Goal: Complete application form

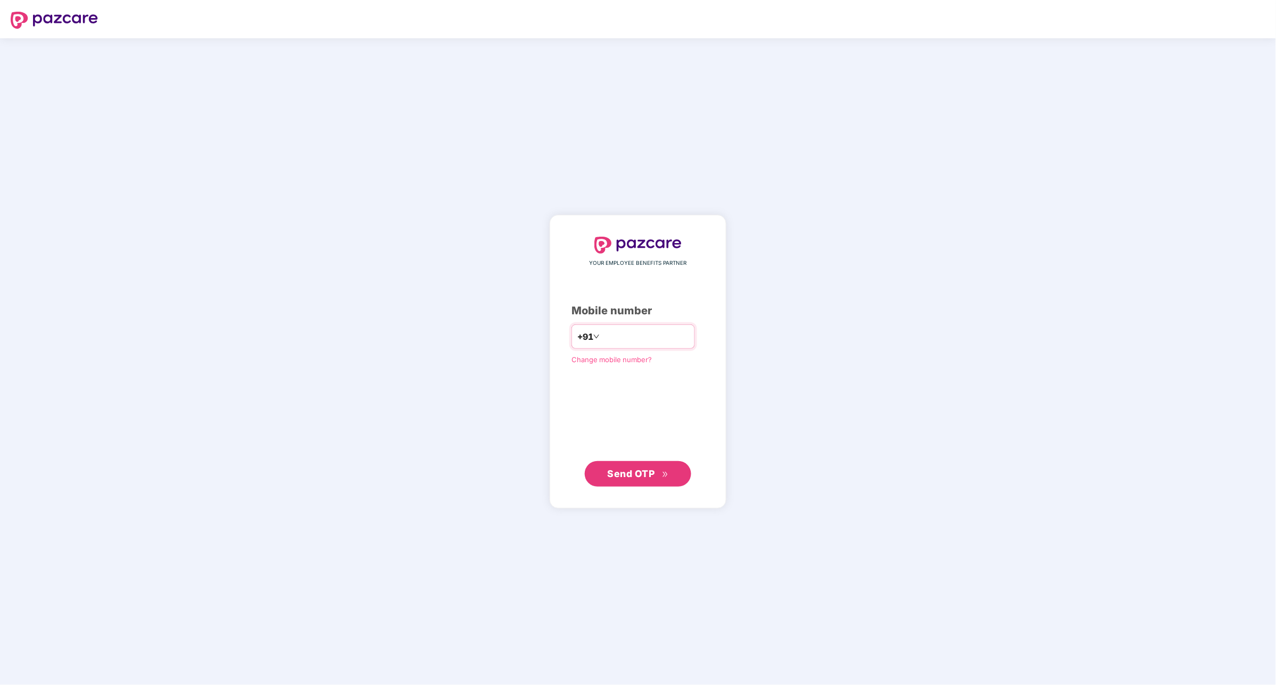
click at [642, 335] on input "number" at bounding box center [645, 336] width 87 height 17
type input "**********"
click at [641, 479] on span "Send OTP" at bounding box center [638, 473] width 61 height 15
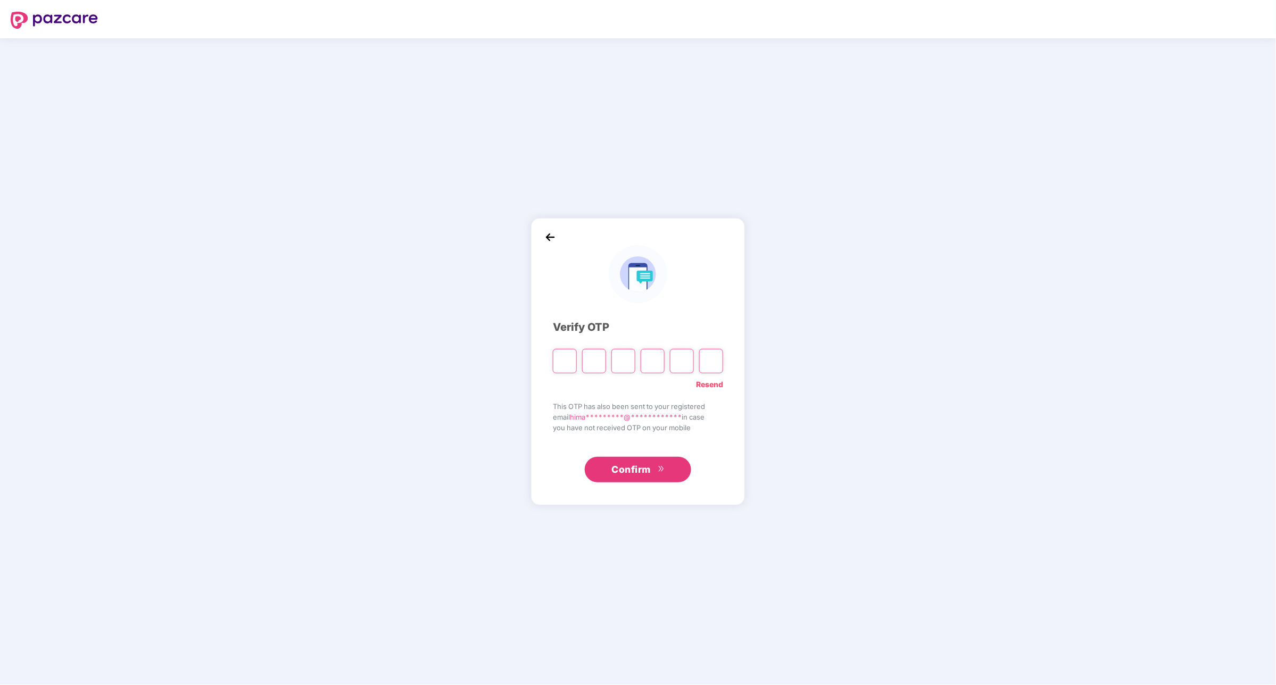
type input "*"
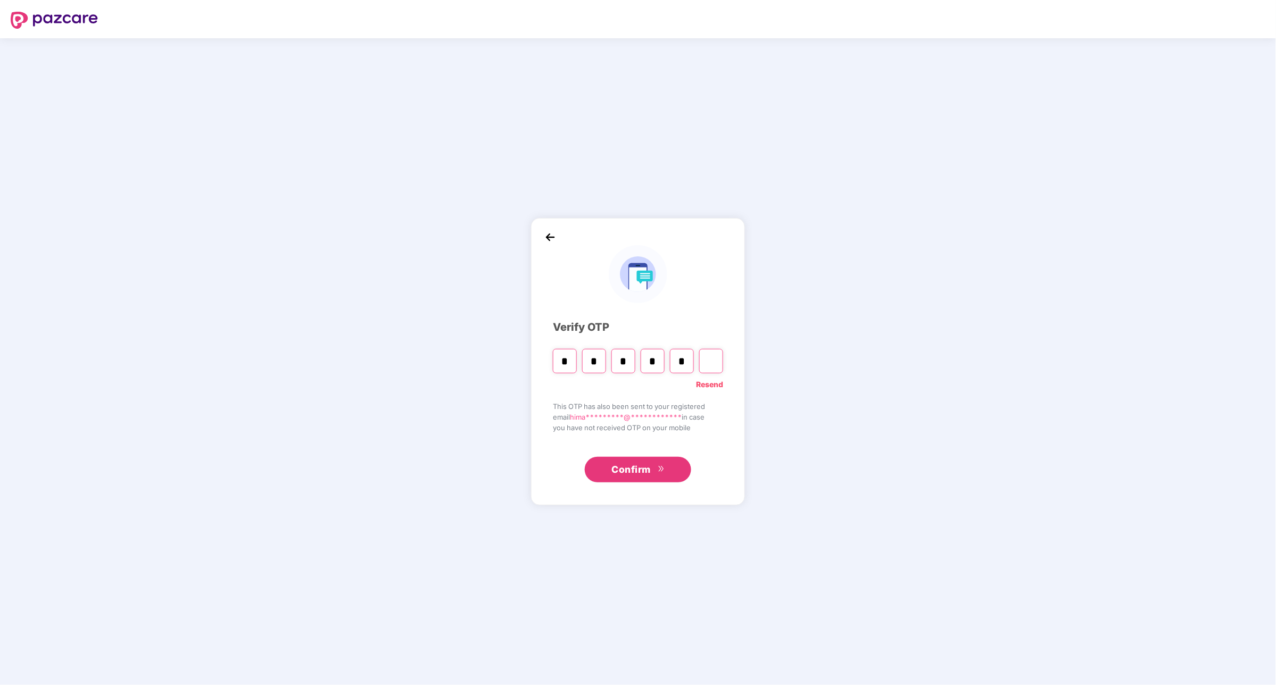
type input "*"
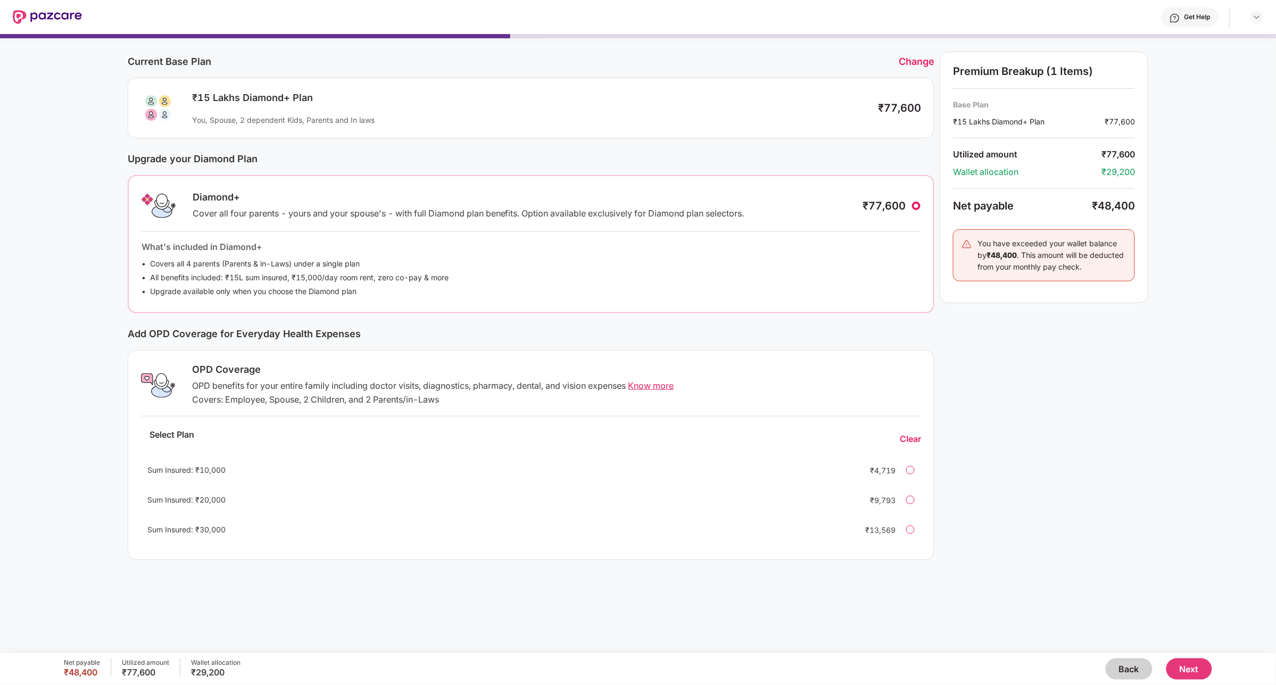
scroll to position [31, 0]
click at [1118, 661] on button "Back" at bounding box center [1129, 669] width 47 height 21
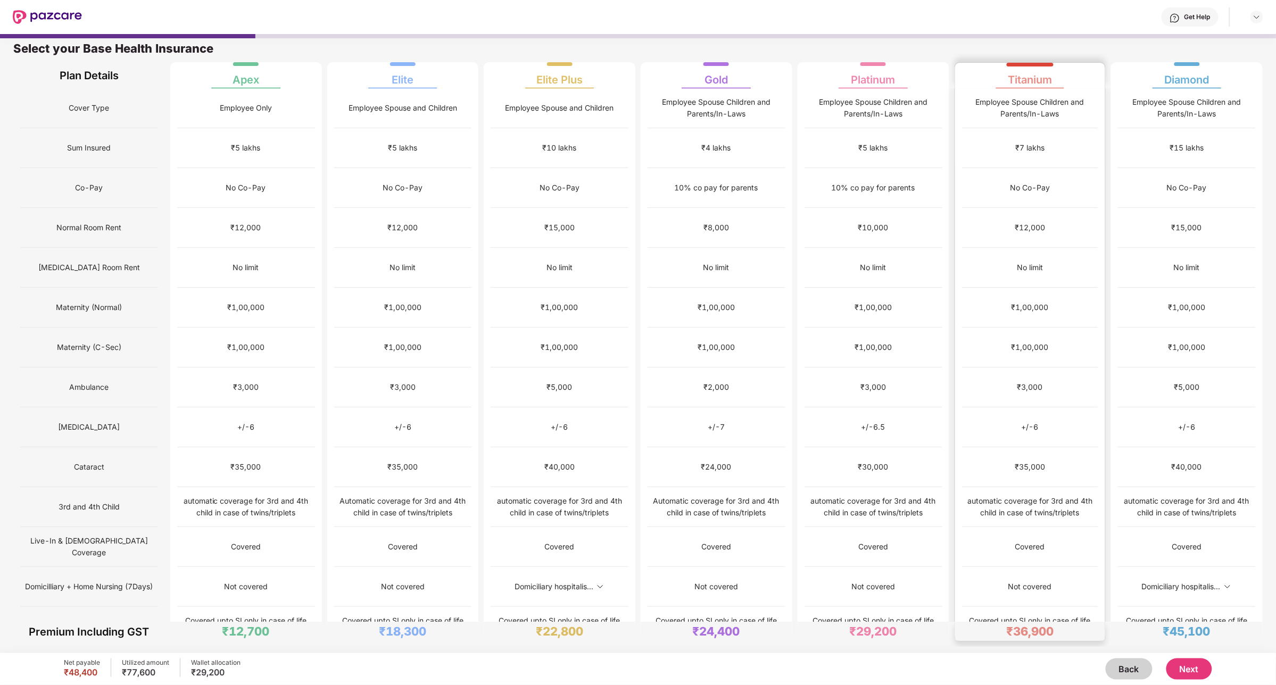
scroll to position [0, 0]
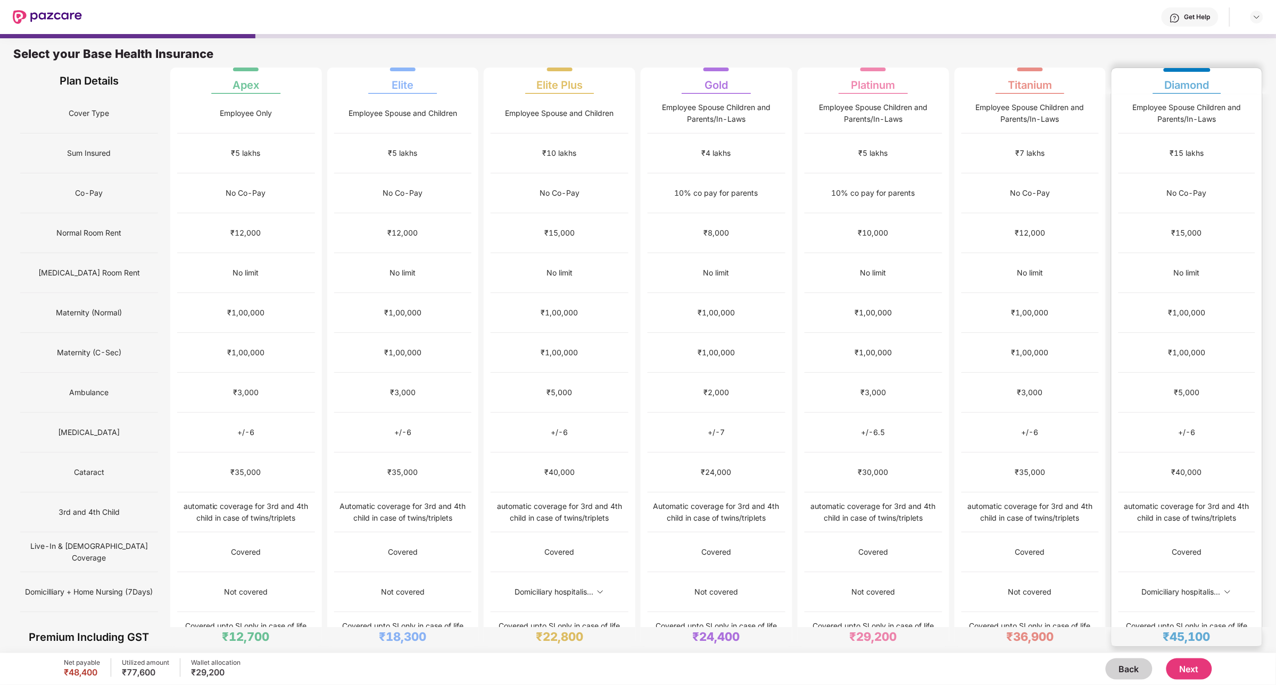
click at [1153, 111] on div "Employee Spouse Children and Parents/In-Laws" at bounding box center [1187, 113] width 137 height 23
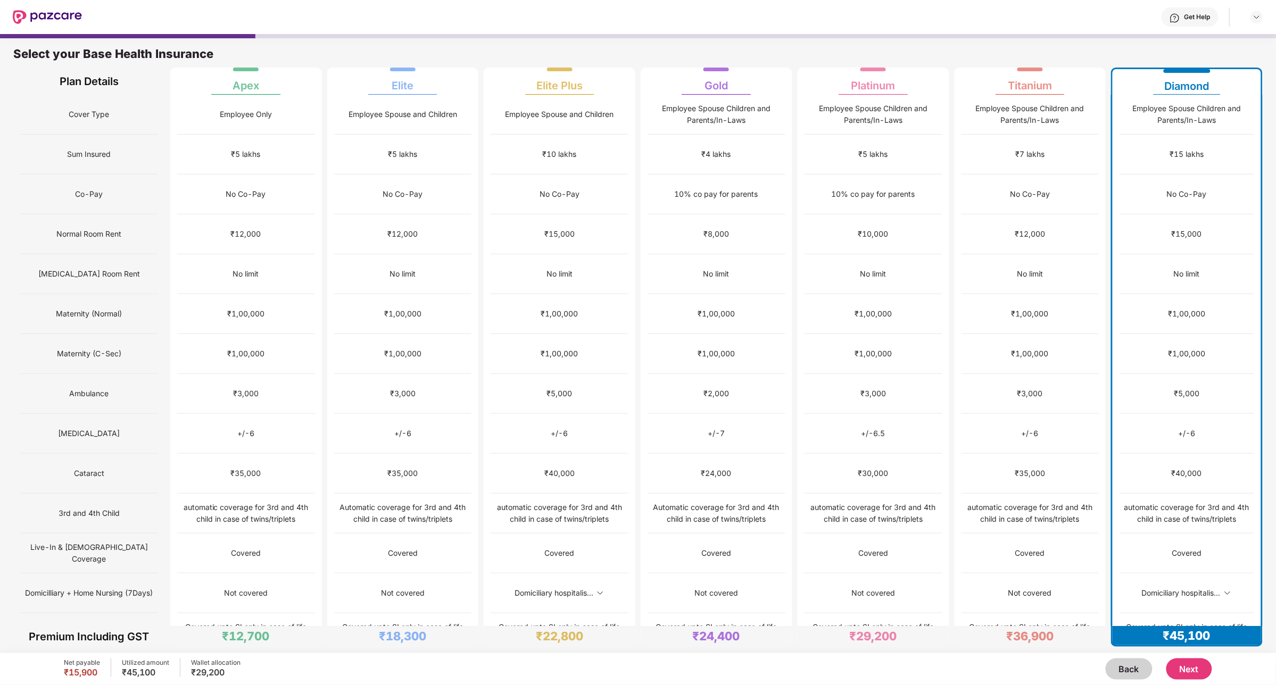
click at [1196, 669] on button "Next" at bounding box center [1189, 669] width 46 height 21
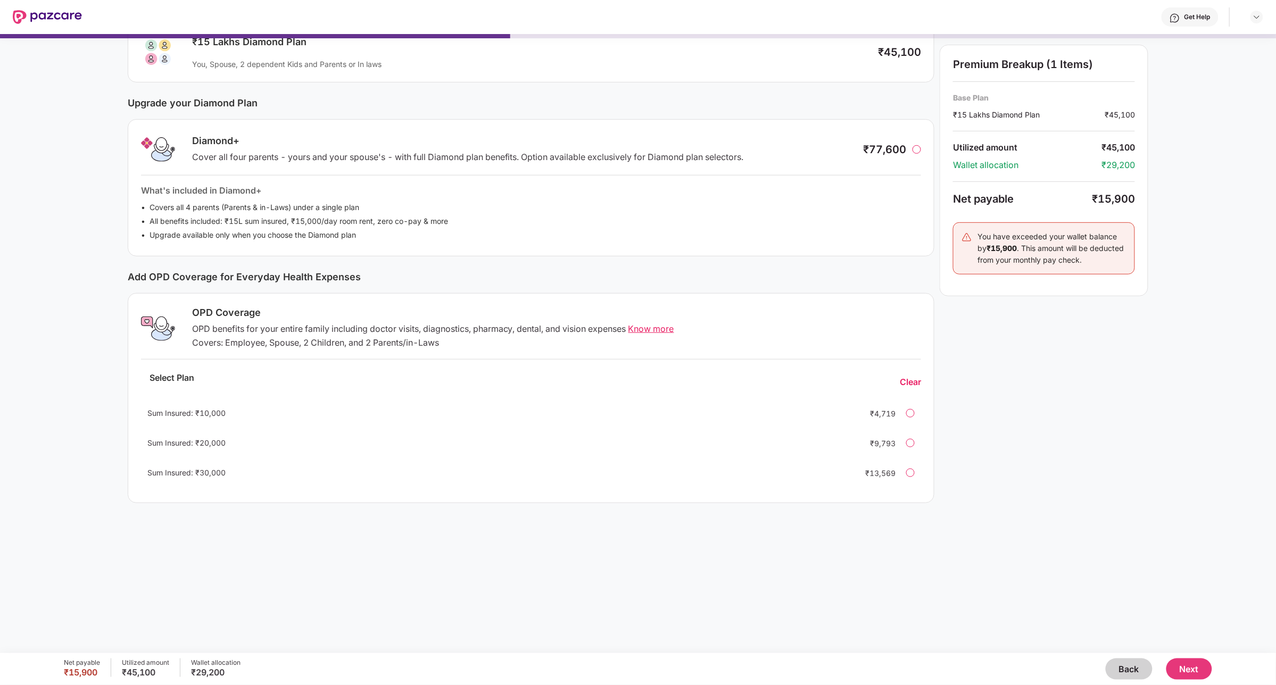
scroll to position [88, 0]
click at [912, 469] on div at bounding box center [910, 471] width 9 height 9
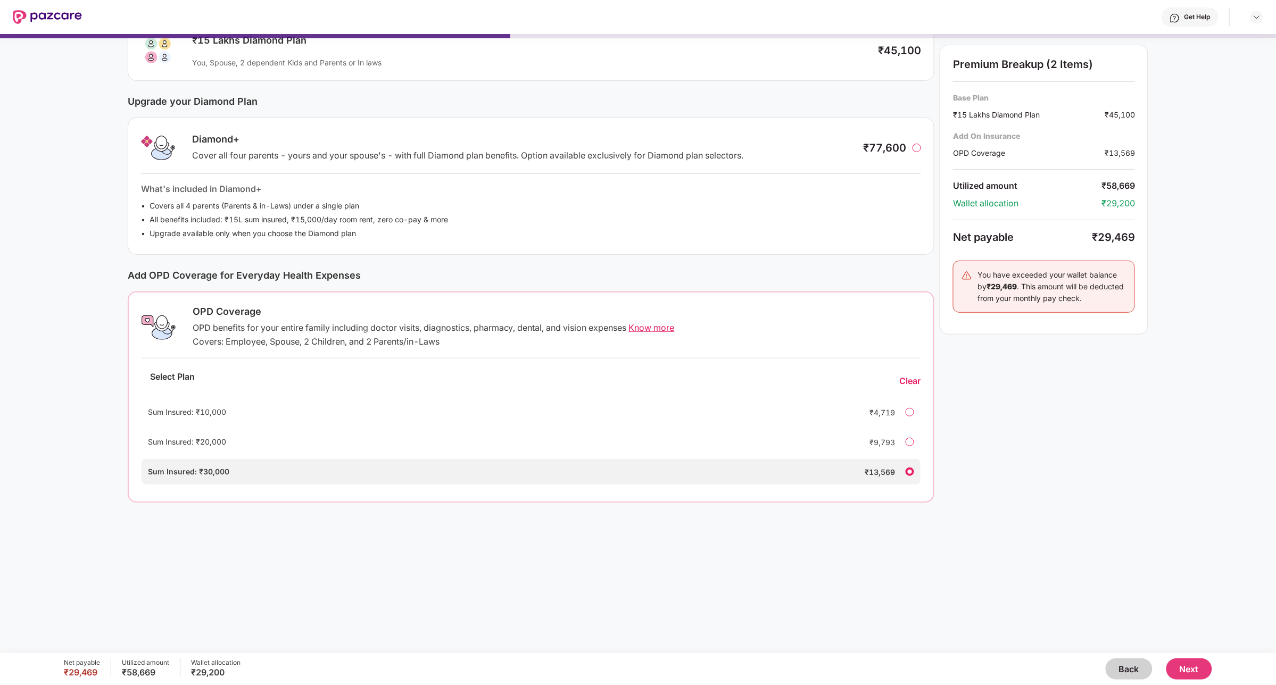
click at [911, 474] on div at bounding box center [910, 472] width 9 height 9
click at [902, 376] on div "Clear" at bounding box center [909, 381] width 21 height 11
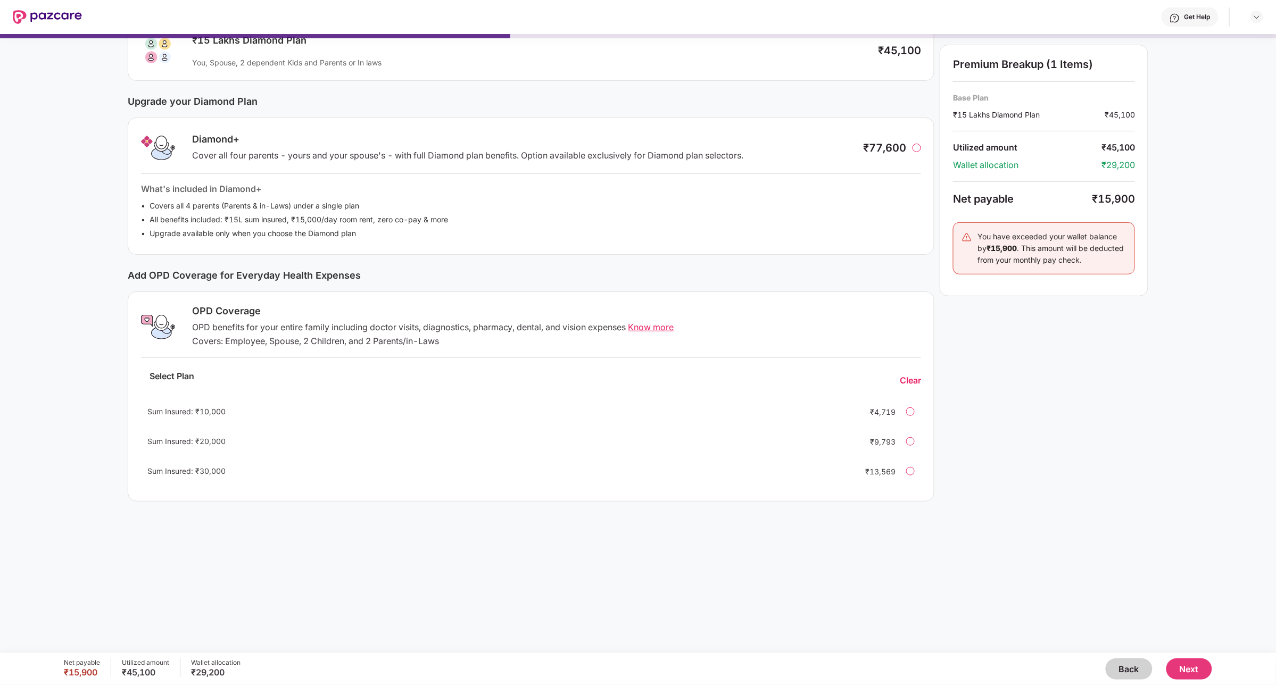
click at [647, 329] on span "Know more" at bounding box center [651, 327] width 46 height 11
click at [913, 469] on div at bounding box center [910, 471] width 9 height 9
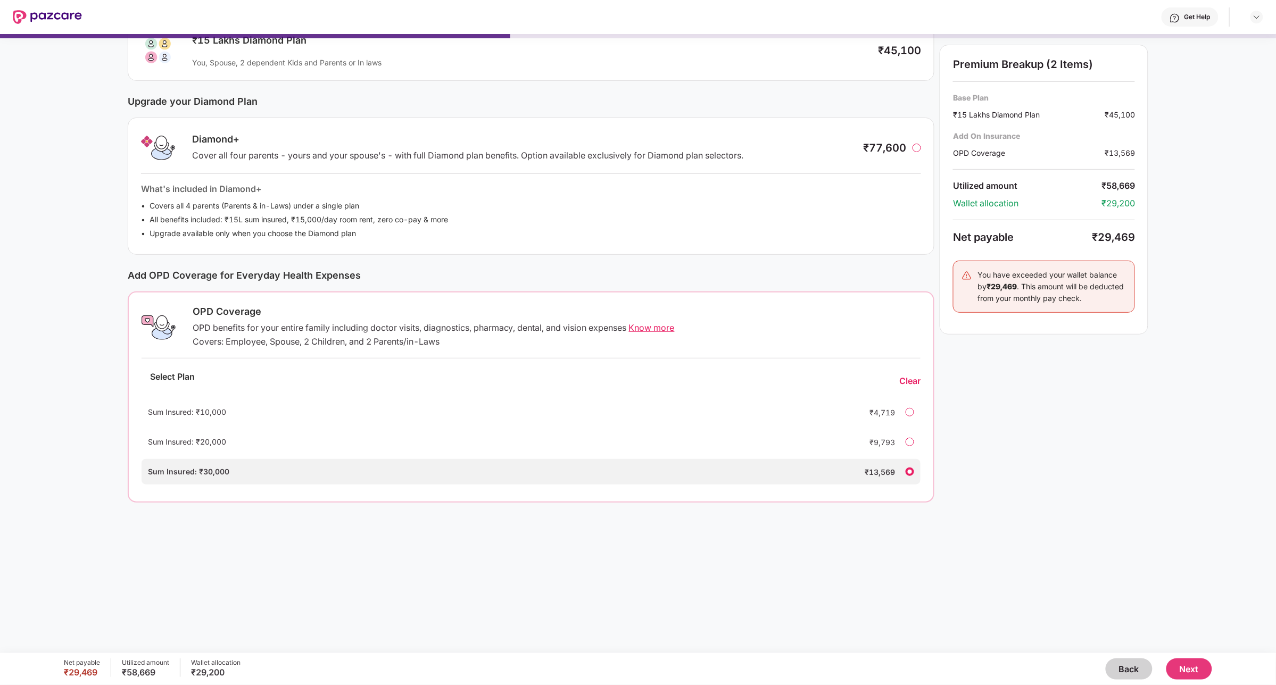
scroll to position [0, 0]
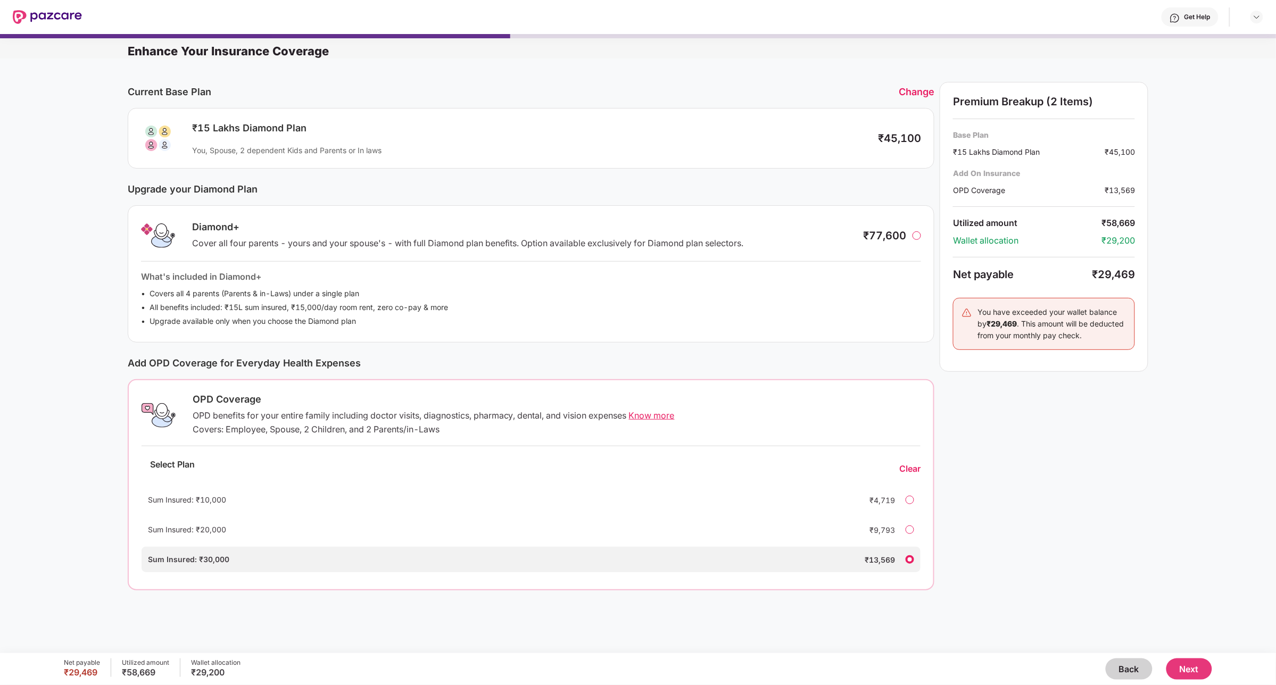
click at [911, 467] on div "Clear" at bounding box center [909, 469] width 21 height 11
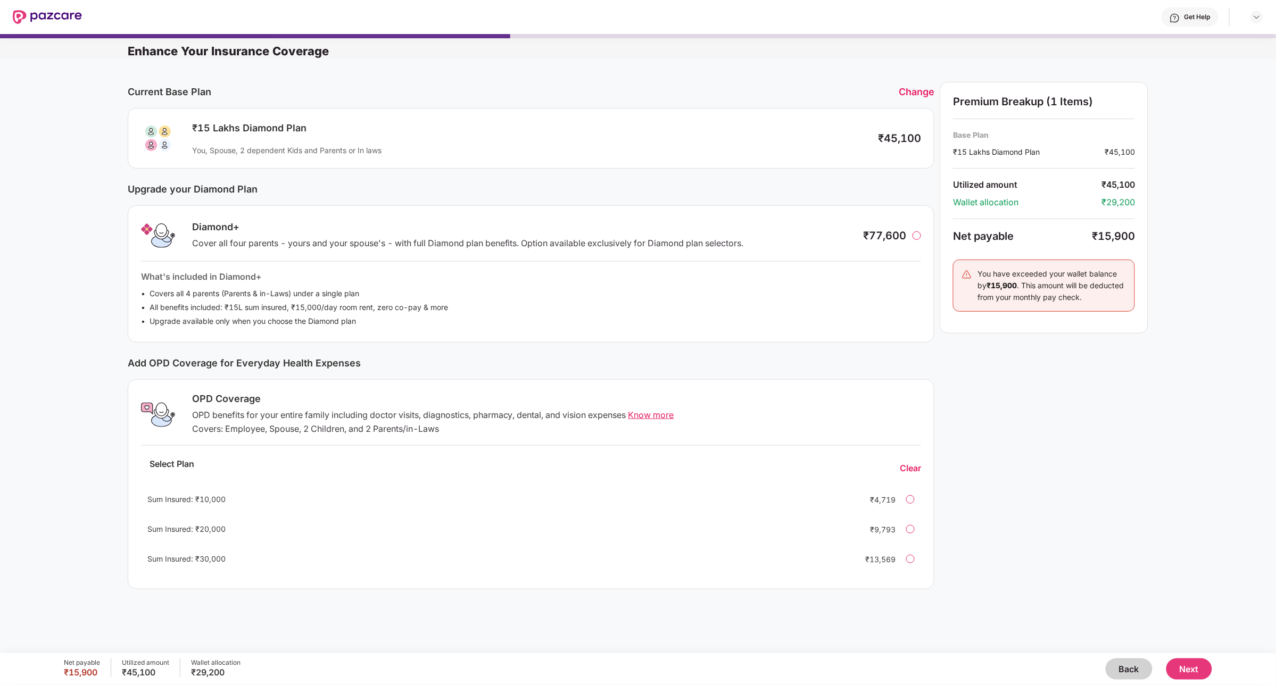
click at [1187, 666] on button "Next" at bounding box center [1189, 669] width 46 height 21
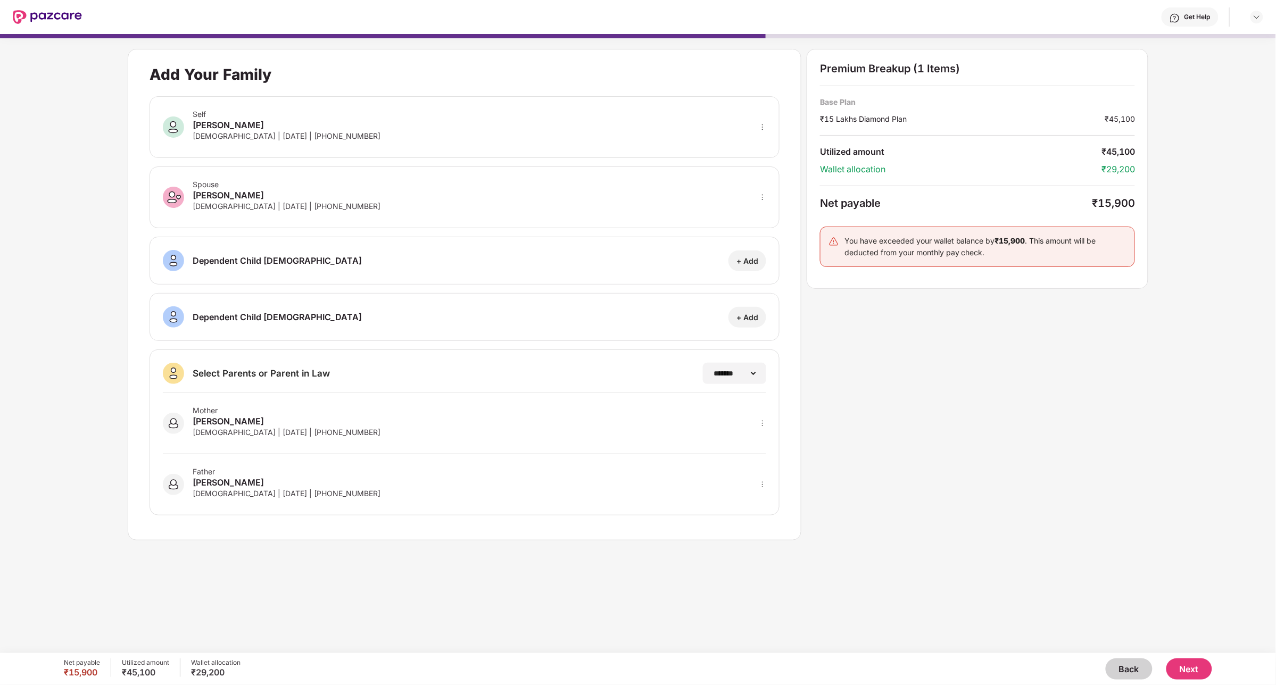
click at [1188, 669] on button "Next" at bounding box center [1189, 669] width 46 height 21
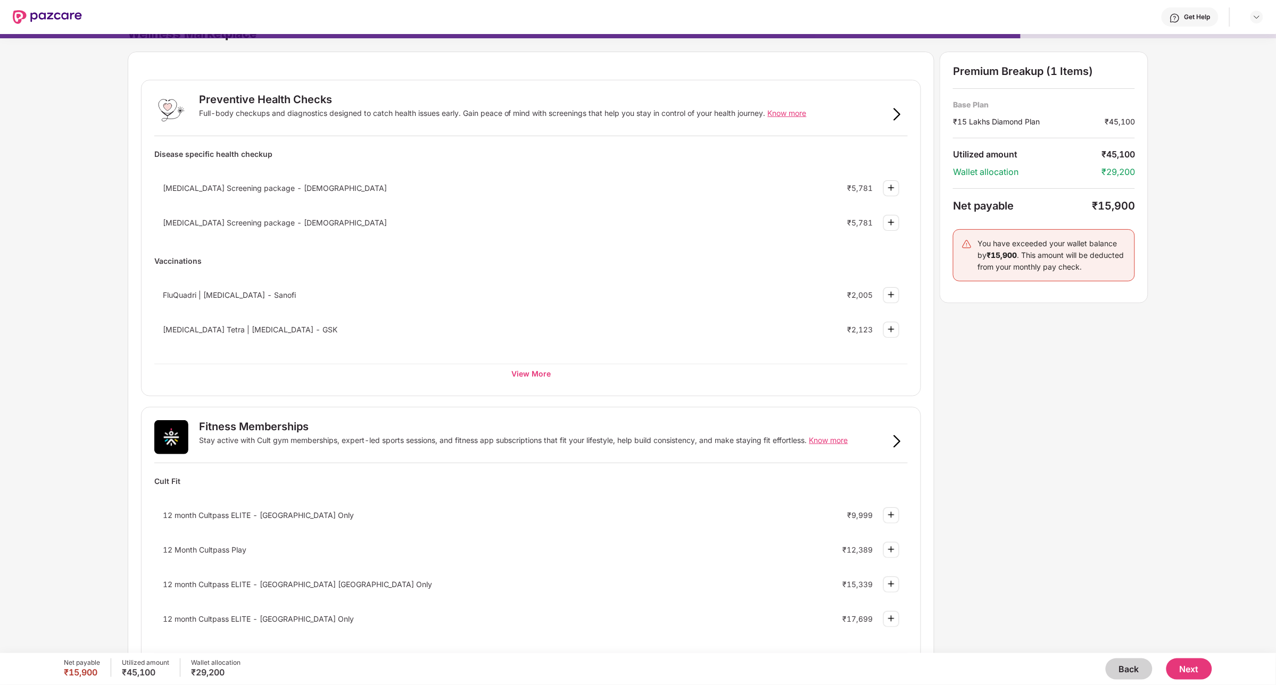
scroll to position [19, 0]
click at [519, 371] on div "View More" at bounding box center [531, 372] width 754 height 19
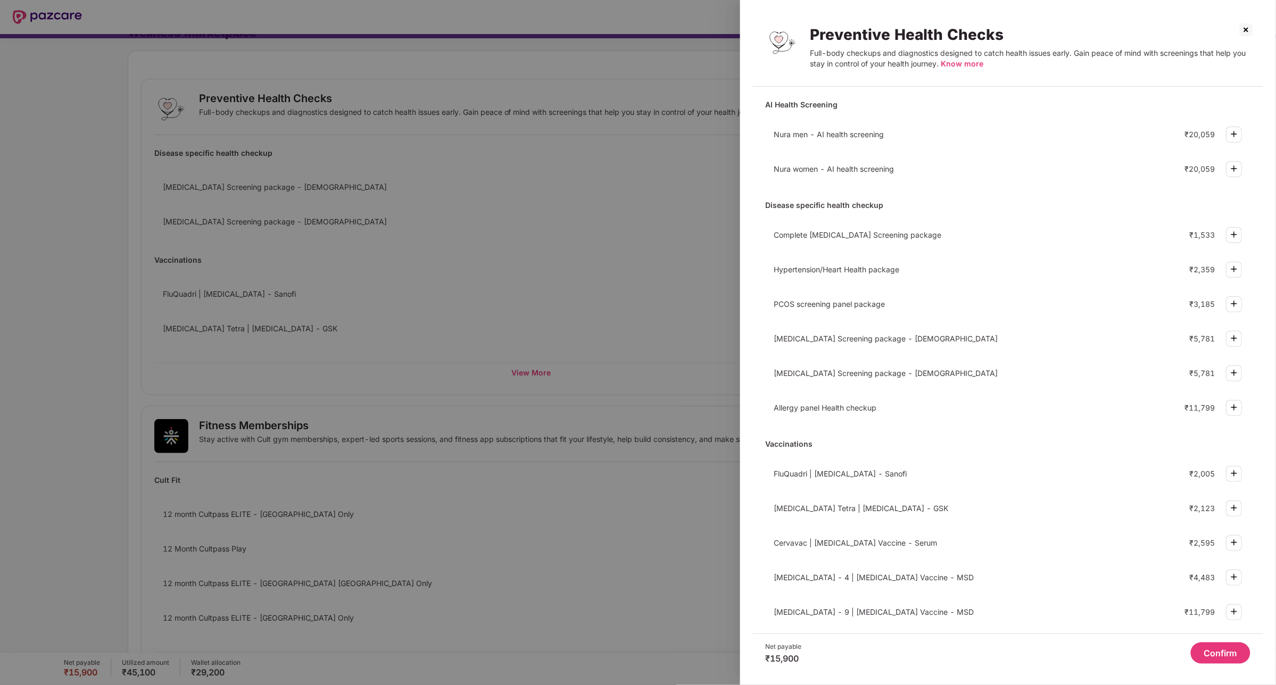
scroll to position [16, 0]
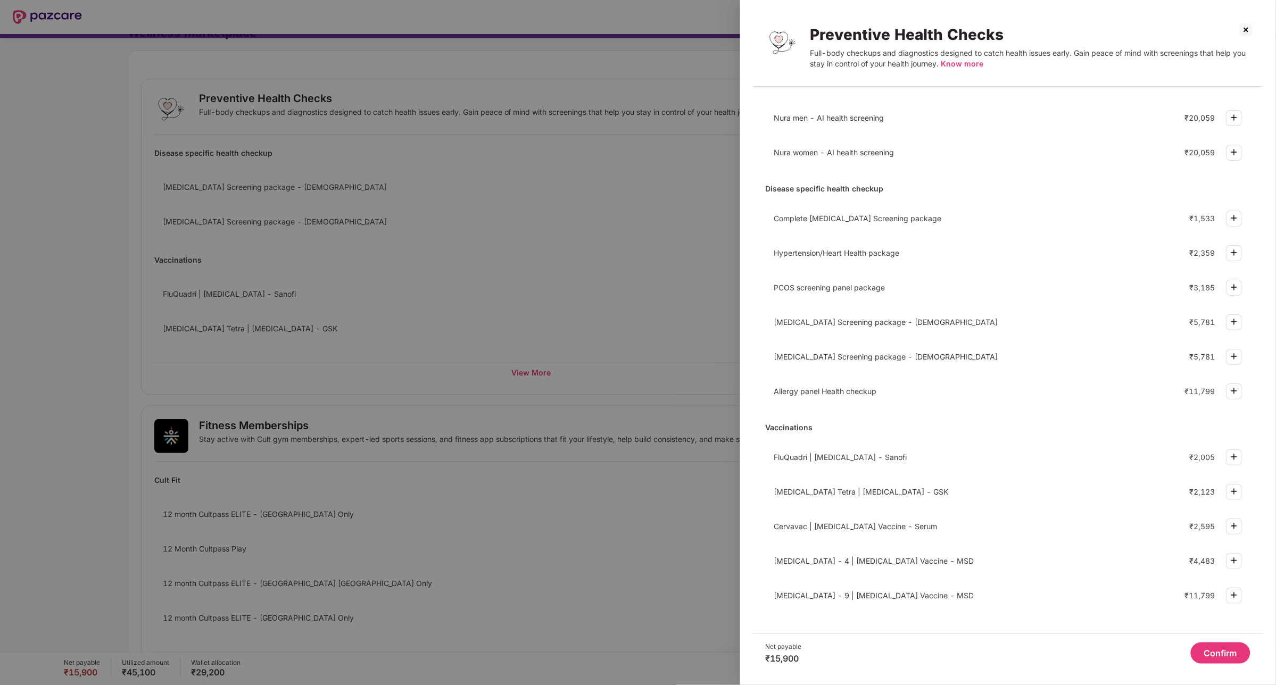
click at [663, 307] on div at bounding box center [638, 342] width 1276 height 685
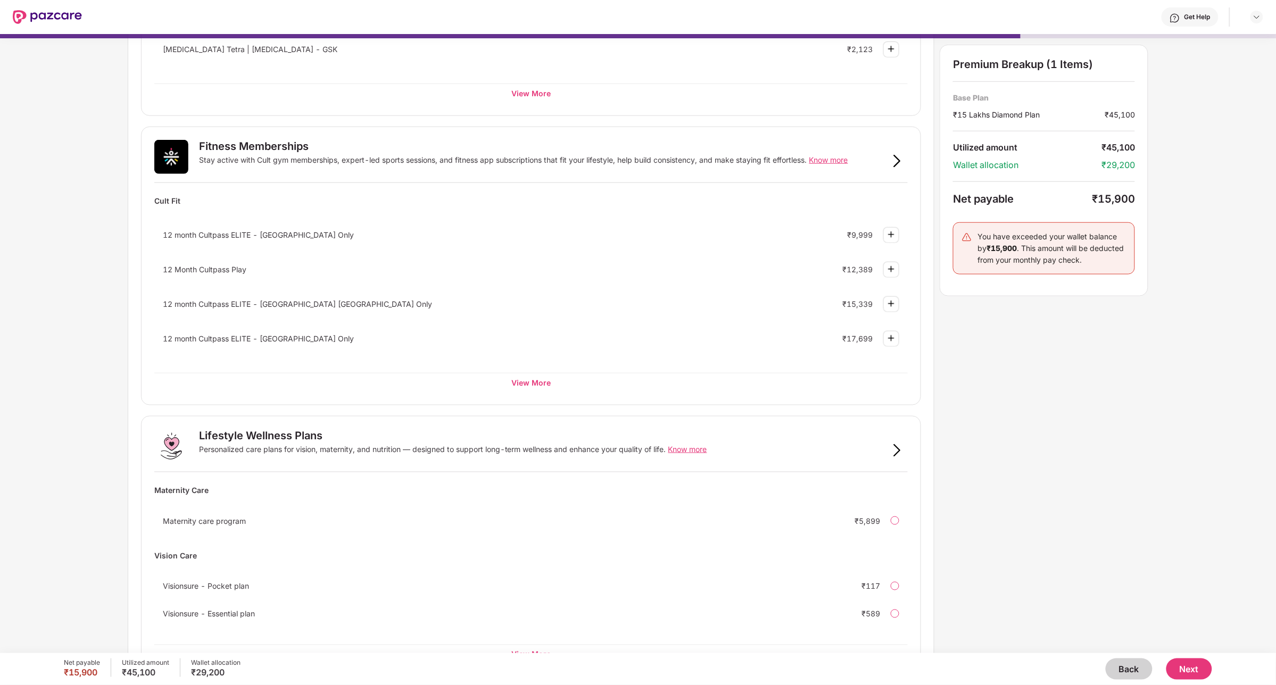
scroll to position [336, 0]
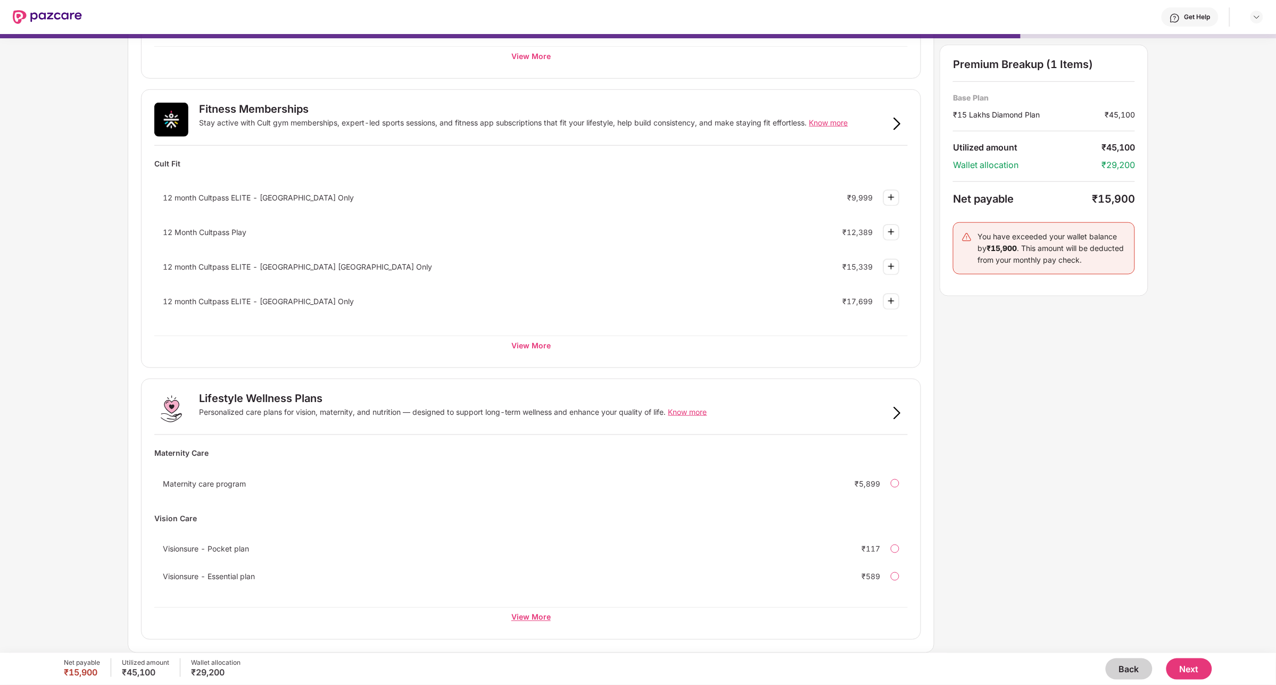
click at [529, 618] on div "View More" at bounding box center [531, 617] width 754 height 19
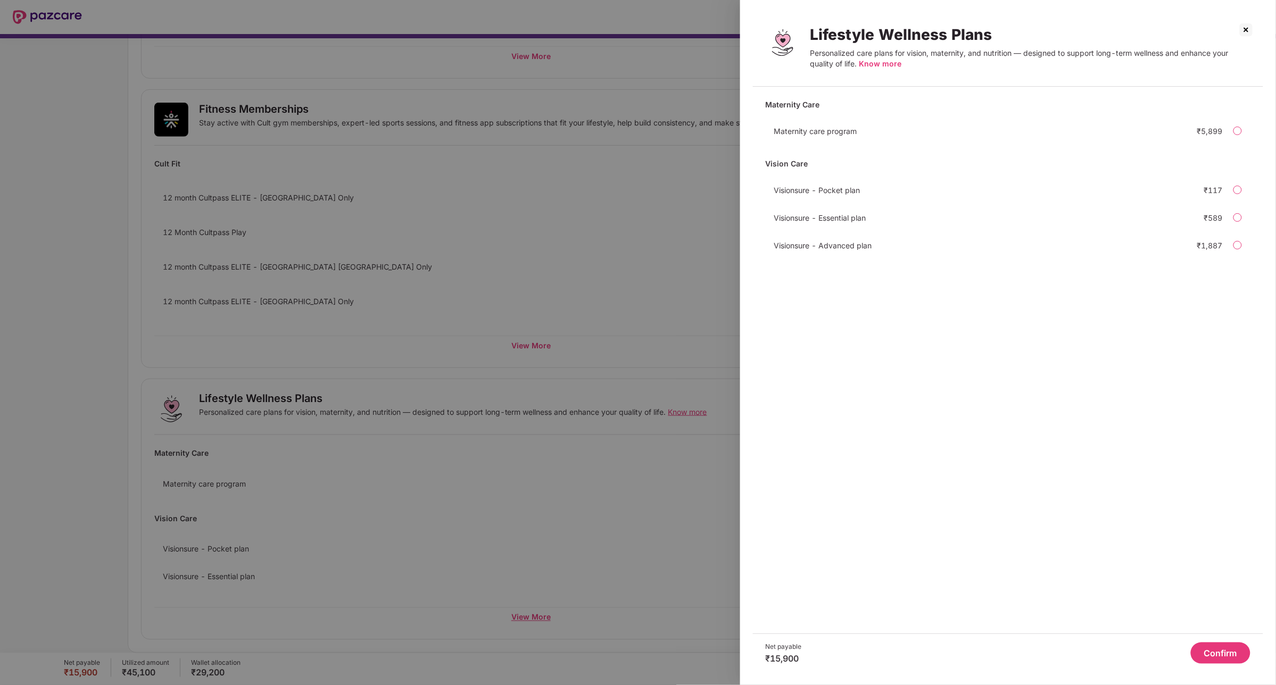
scroll to position [0, 0]
click at [818, 189] on span "Visionsure - Pocket plan" at bounding box center [817, 190] width 86 height 9
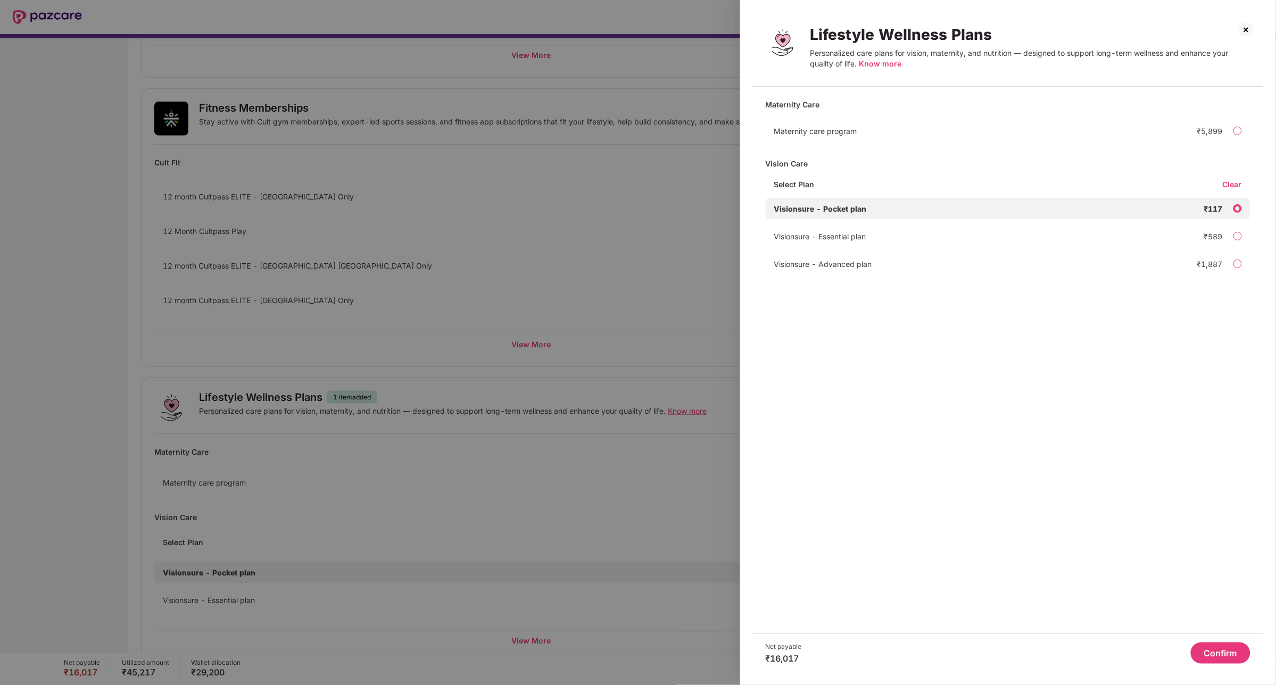
click at [831, 198] on div "Visionsure - Pocket plan ₹117" at bounding box center [1008, 208] width 485 height 21
click at [1237, 180] on div "Clear" at bounding box center [1237, 184] width 28 height 10
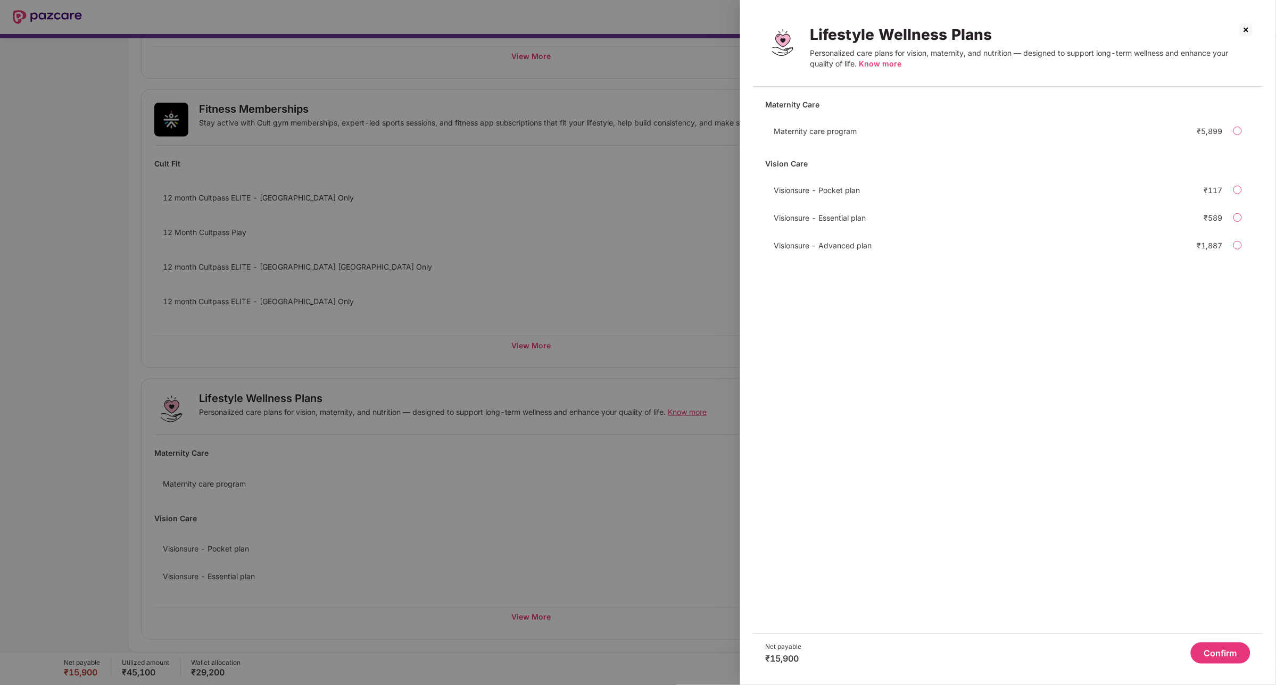
click at [1243, 28] on img at bounding box center [1246, 29] width 17 height 17
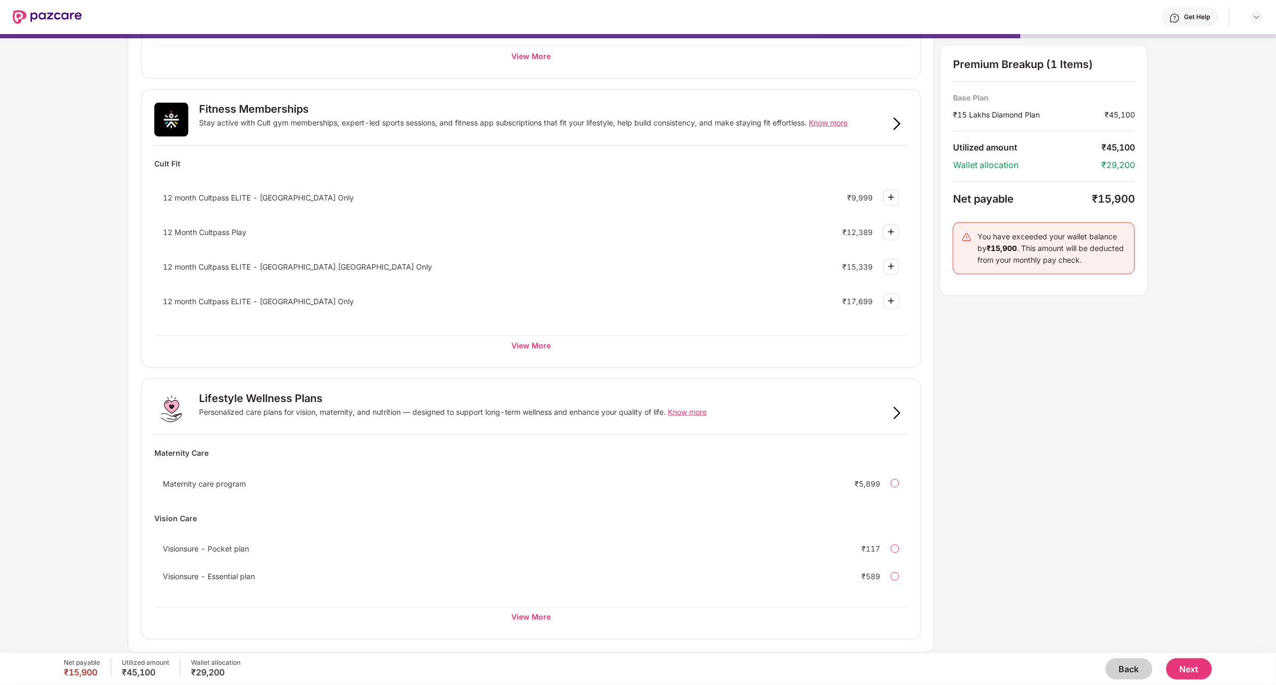
click at [701, 414] on span "Know more" at bounding box center [687, 412] width 39 height 9
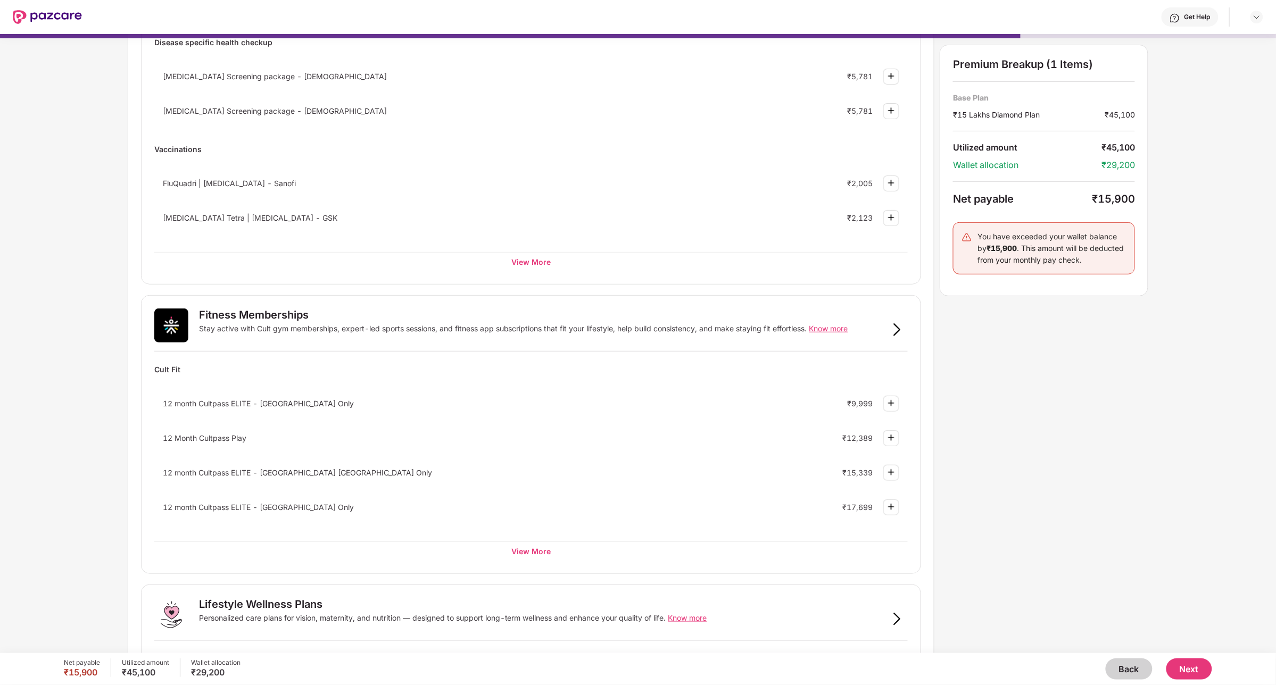
scroll to position [129, 0]
click at [1194, 667] on button "Next" at bounding box center [1189, 669] width 46 height 21
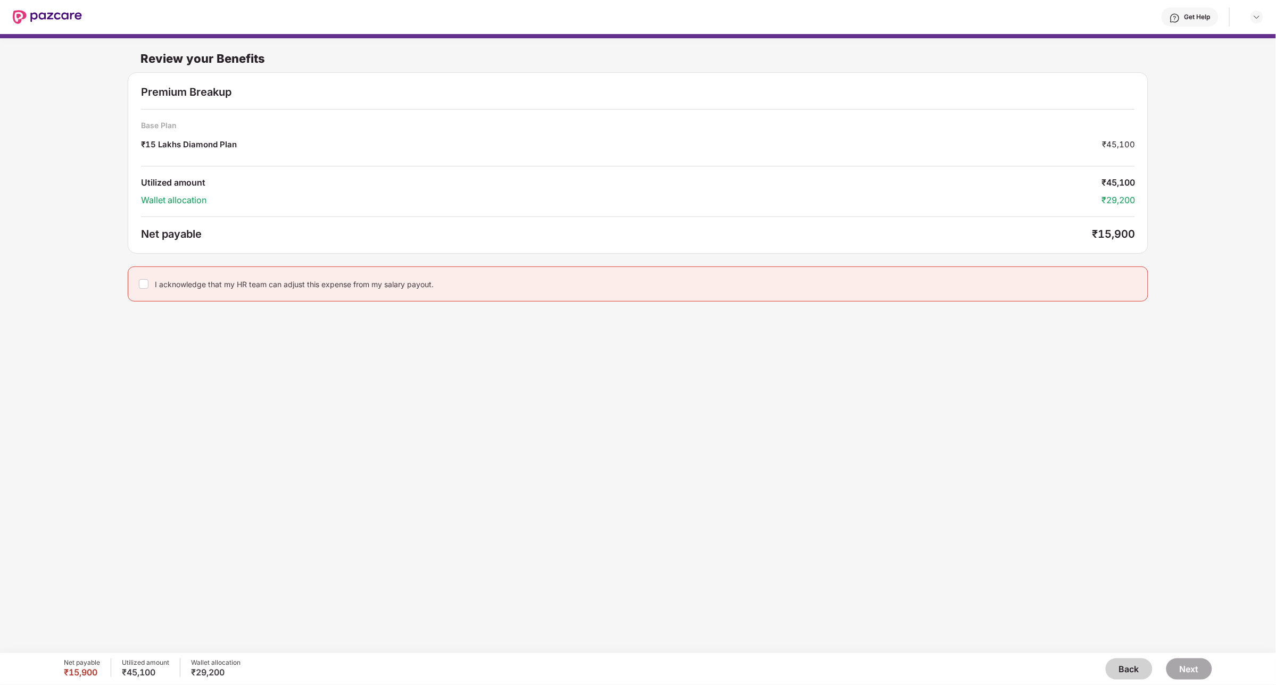
click at [180, 288] on div "I acknowledge that my HR team can adjust this expense from my salary payout." at bounding box center [294, 284] width 279 height 10
click at [1184, 663] on button "Next" at bounding box center [1189, 669] width 46 height 21
